Goal: Task Accomplishment & Management: Manage account settings

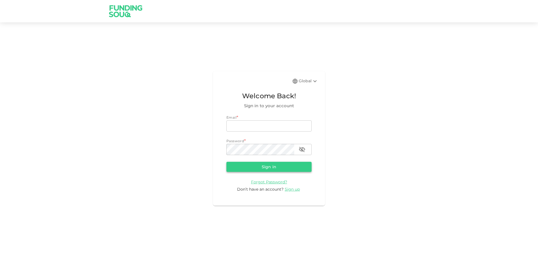
type input "[EMAIL_ADDRESS][DOMAIN_NAME]"
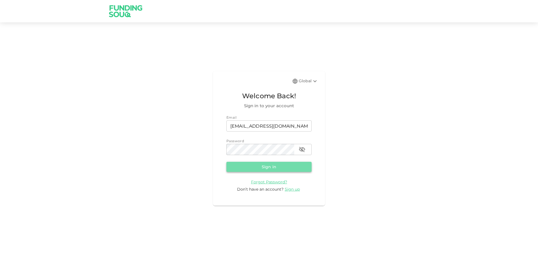
click at [265, 167] on button "Sign in" at bounding box center [268, 167] width 85 height 10
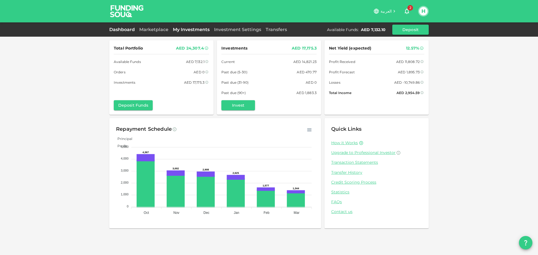
click at [197, 27] on link "My Investments" at bounding box center [191, 29] width 41 height 5
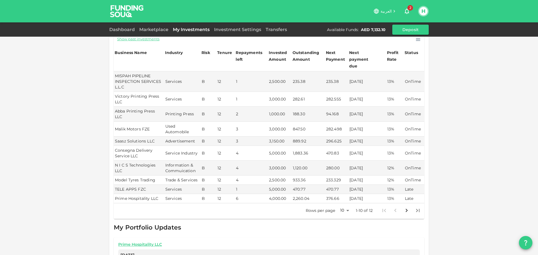
scroll to position [56, 0]
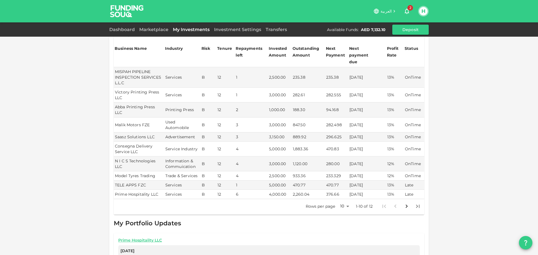
click at [345, 196] on body "العربية 2 H Dashboard Marketplace My Investments Investment Settings Transfers …" at bounding box center [269, 127] width 538 height 255
click at [343, 213] on li "25" at bounding box center [342, 213] width 17 height 10
type input "25"
